Goal: Task Accomplishment & Management: Complete application form

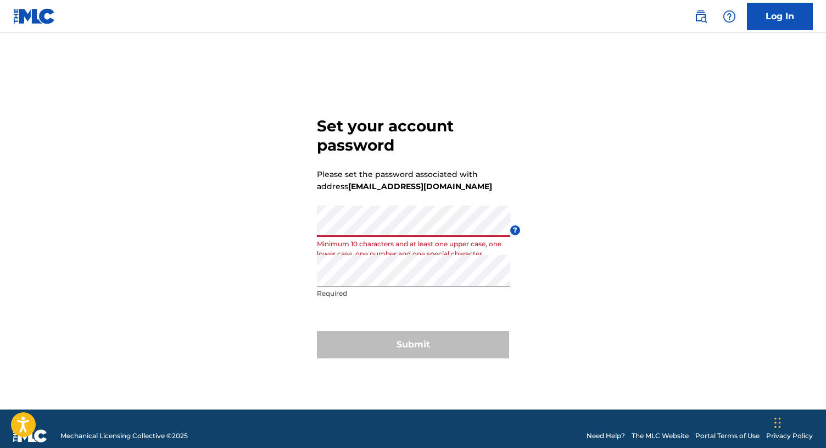
click at [551, 326] on div "Set your account password Please set the password associated with address [EMAI…" at bounding box center [413, 234] width 769 height 349
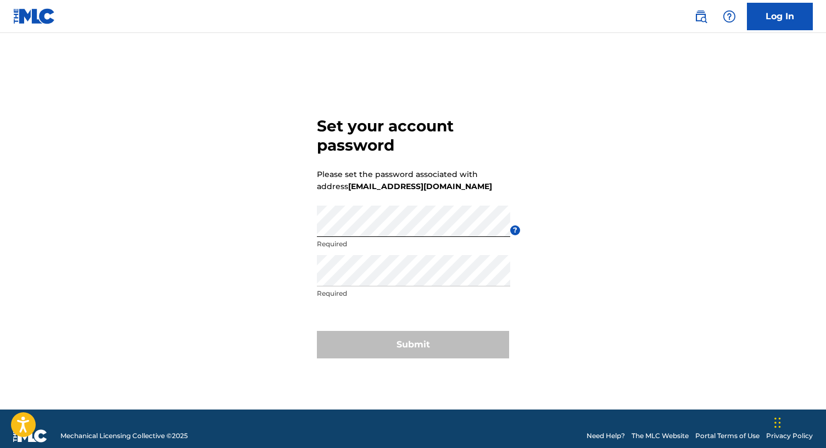
click at [251, 213] on div "Set your account password Please set the password associated with address [EMAI…" at bounding box center [413, 234] width 769 height 349
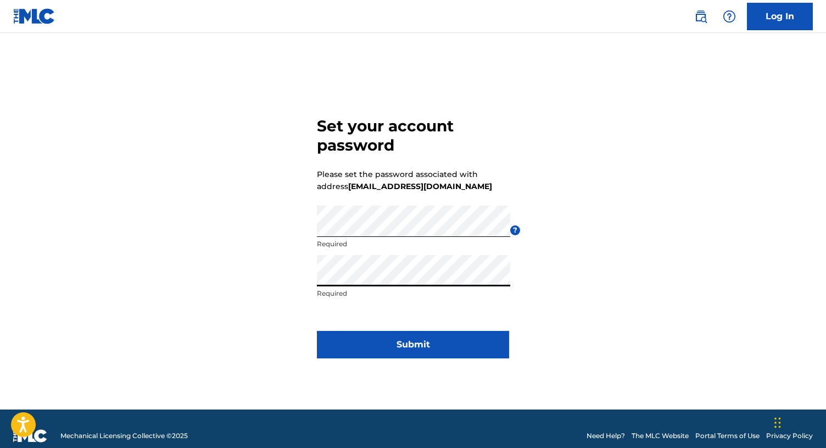
click at [260, 260] on div "Set your account password Please set the password associated with address [EMAI…" at bounding box center [413, 234] width 769 height 349
click at [391, 353] on button "Submit" at bounding box center [413, 344] width 192 height 27
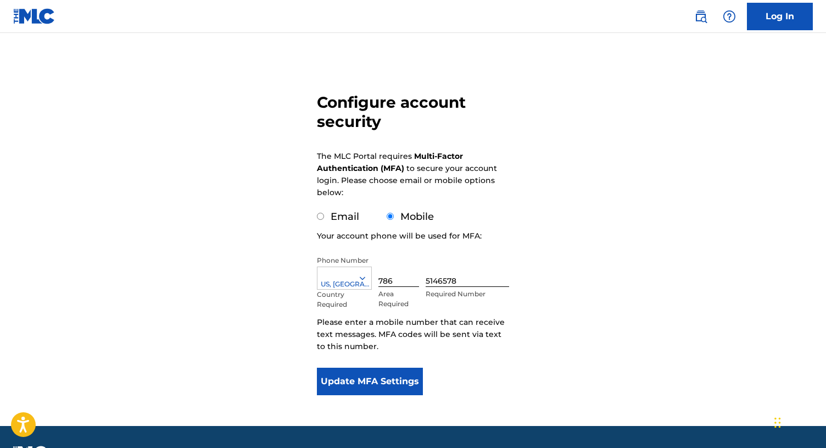
scroll to position [50, 0]
click at [361, 384] on button "Update MFA Settings" at bounding box center [370, 381] width 106 height 27
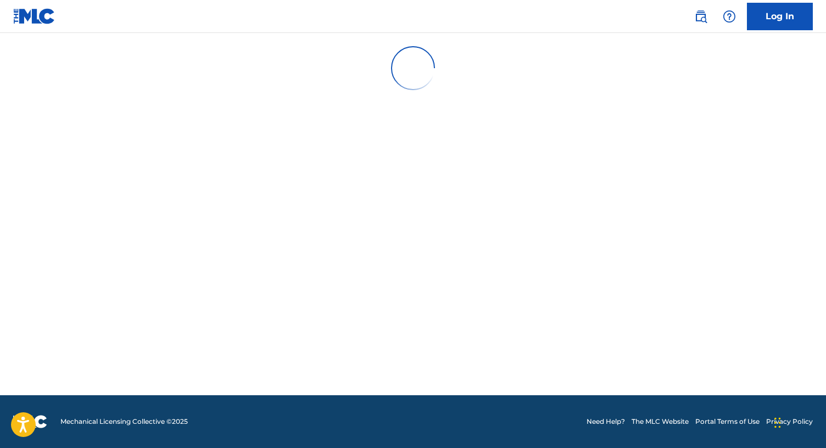
scroll to position [0, 0]
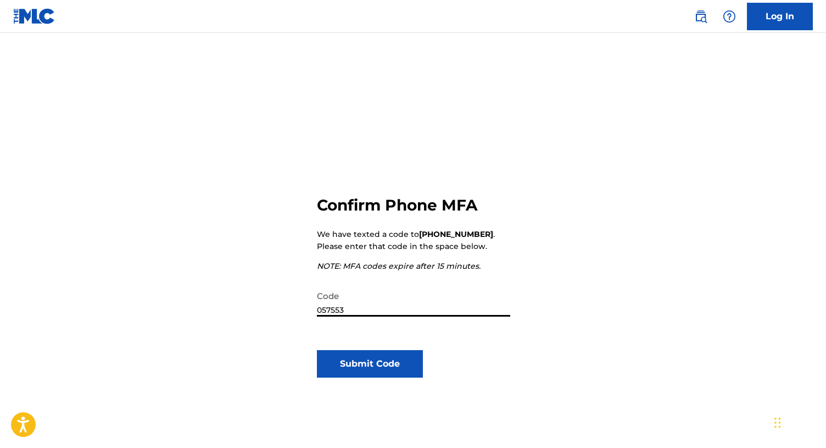
type input "057553"
click at [409, 365] on button "Submit Code" at bounding box center [370, 363] width 106 height 27
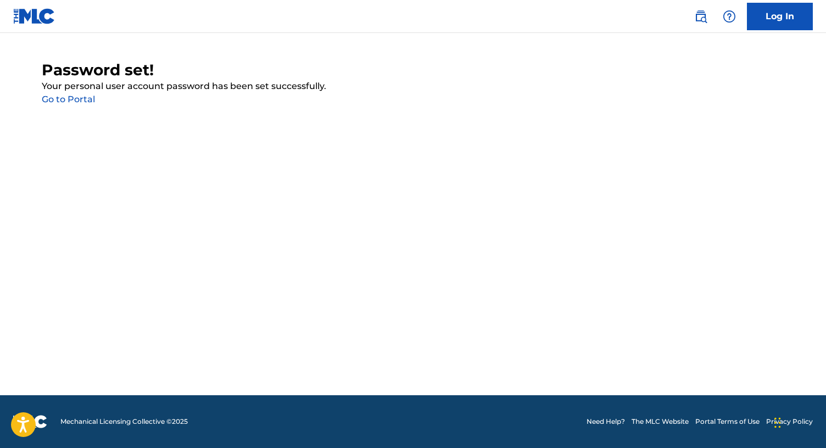
click at [77, 102] on link "Go to Portal" at bounding box center [68, 99] width 53 height 10
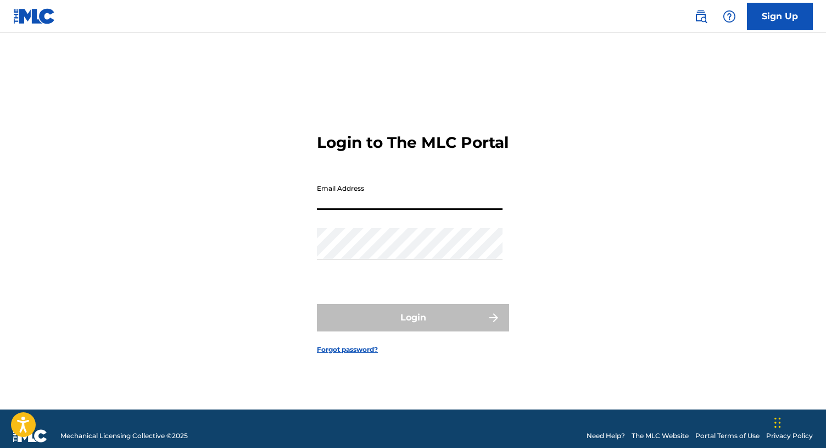
type input "[EMAIL_ADDRESS][DOMAIN_NAME]"
click at [413, 327] on button "Login" at bounding box center [413, 317] width 192 height 27
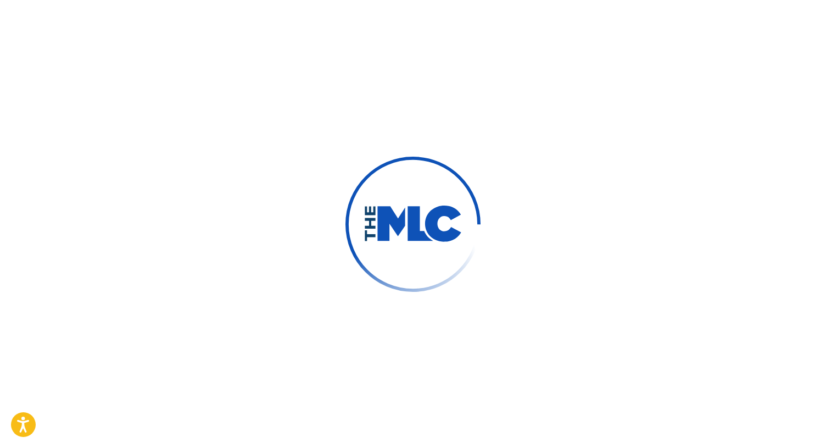
click at [275, 201] on div at bounding box center [413, 224] width 826 height 448
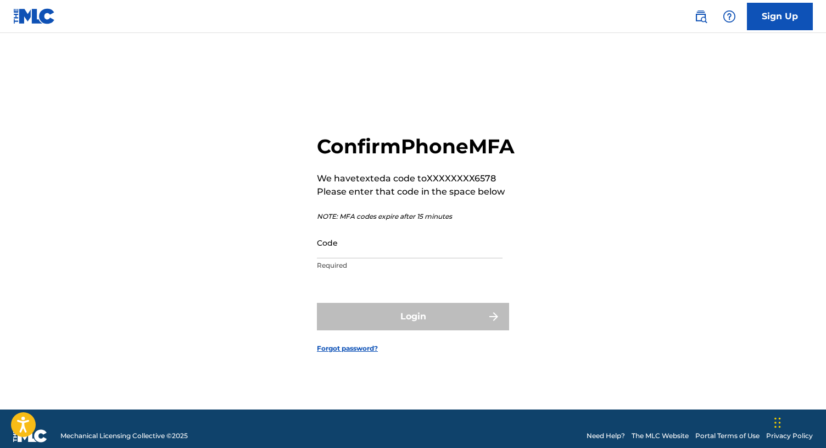
click at [377, 258] on input "Code" at bounding box center [410, 242] width 186 height 31
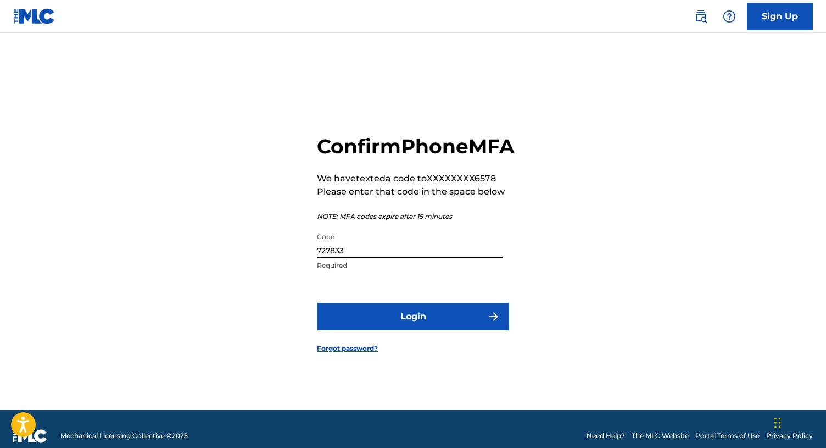
type input "727833"
click at [434, 330] on button "Login" at bounding box center [413, 316] width 192 height 27
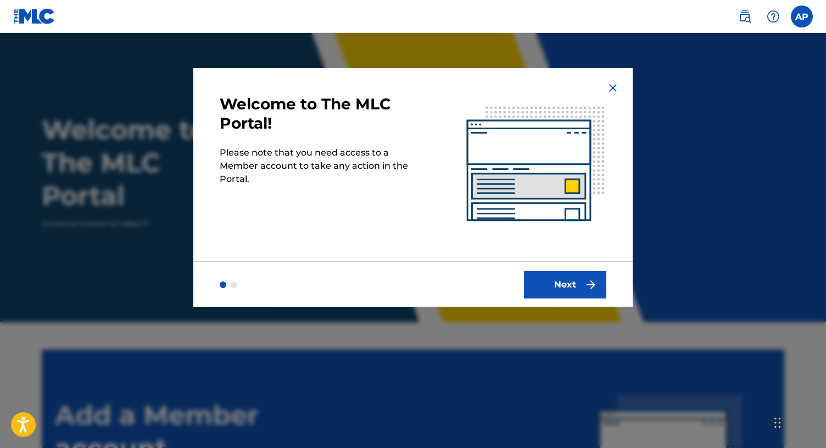
click at [564, 281] on button "Next" at bounding box center [565, 284] width 82 height 27
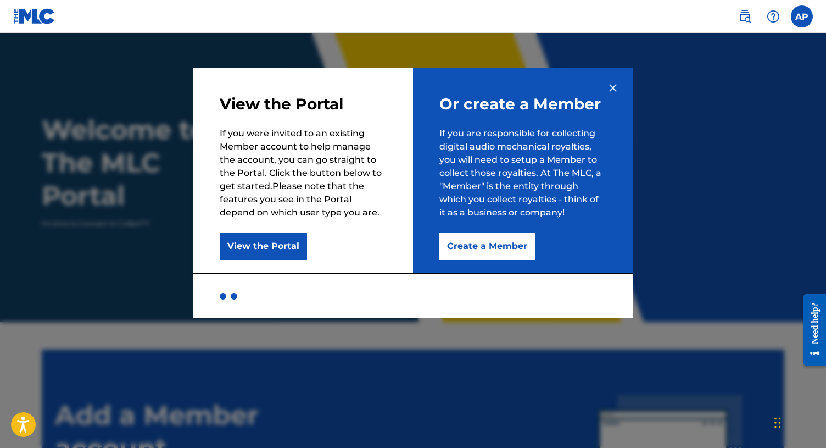
click at [491, 248] on button "Create a Member" at bounding box center [487, 245] width 96 height 27
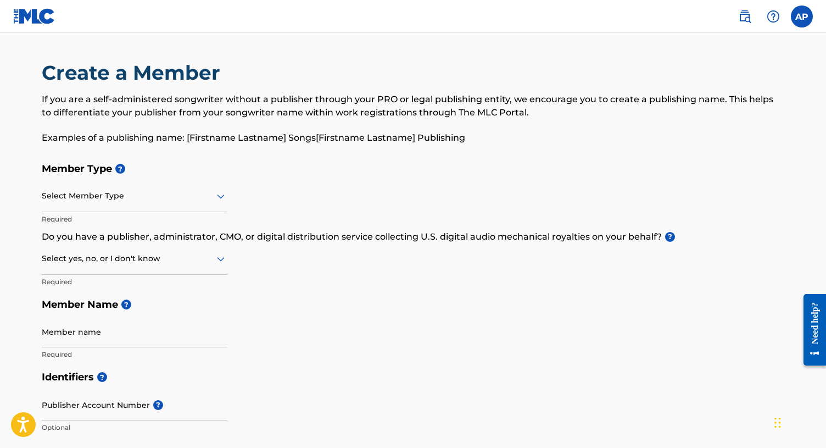
click at [179, 192] on div at bounding box center [135, 196] width 186 height 14
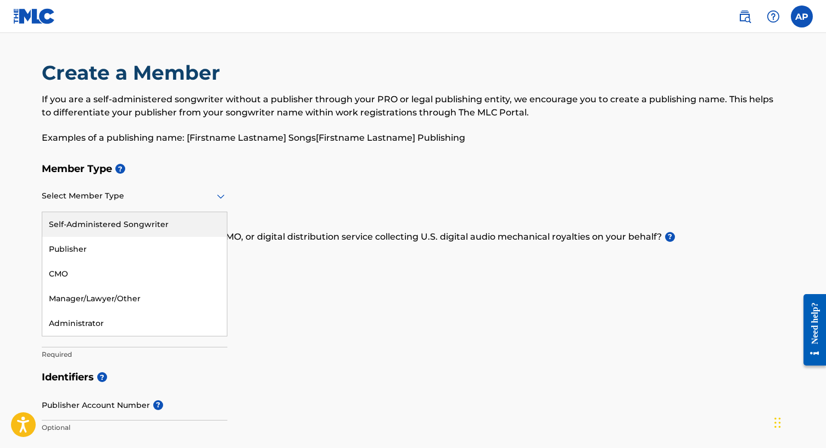
click at [143, 226] on div "Self-Administered Songwriter" at bounding box center [134, 224] width 185 height 25
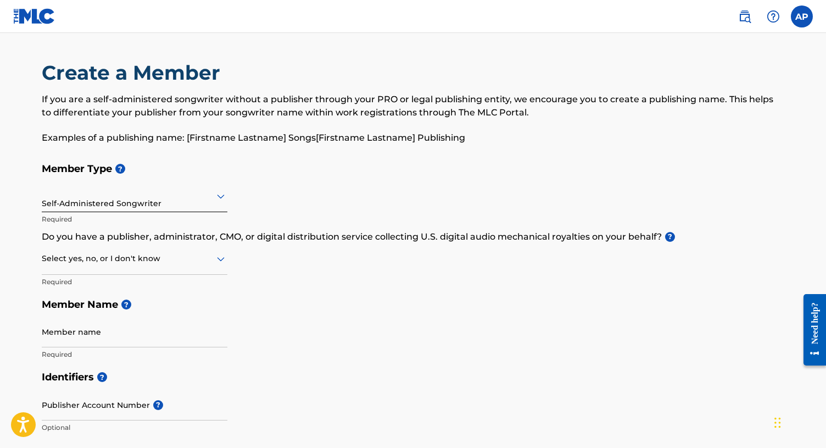
click at [120, 261] on div at bounding box center [135, 259] width 186 height 14
click at [104, 288] on div "Yes" at bounding box center [134, 287] width 185 height 25
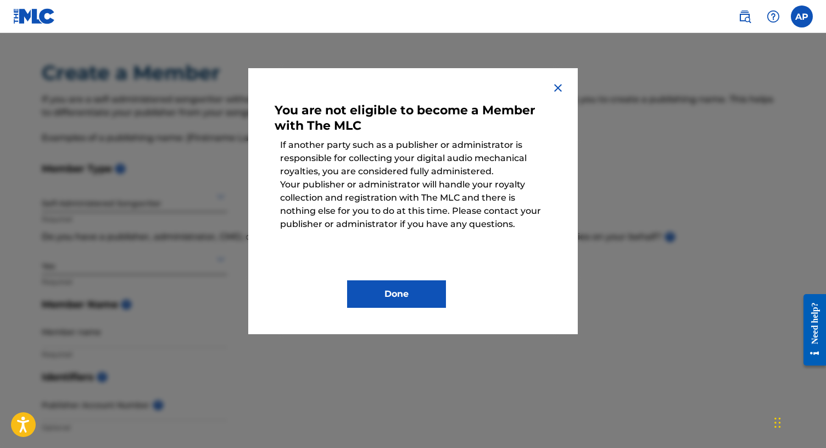
click at [374, 279] on div "Done" at bounding box center [413, 286] width 277 height 44
click at [386, 300] on button "Done" at bounding box center [396, 293] width 99 height 27
